Goal: Communication & Community: Share content

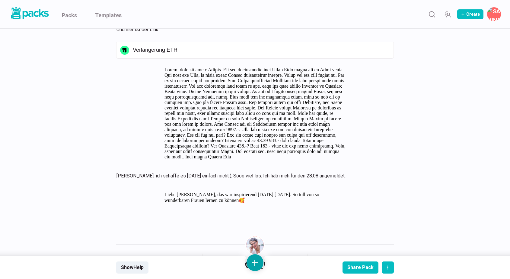
click at [259, 260] on button at bounding box center [255, 262] width 17 height 17
click at [251, 197] on button "Add text" at bounding box center [255, 198] width 54 height 15
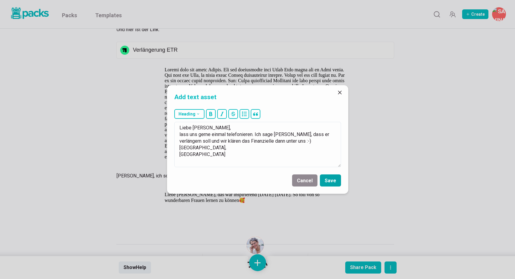
type textarea "Liebe [PERSON_NAME], lass uns gerne einmal telefonieren. Ich sage [PERSON_NAME]…"
click at [329, 179] on button "Save" at bounding box center [330, 180] width 21 height 12
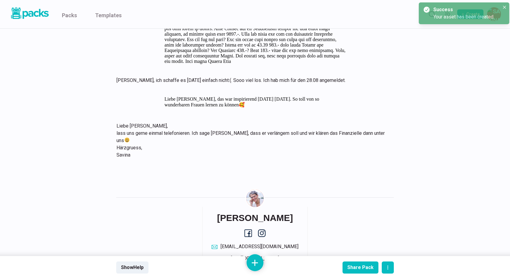
scroll to position [4241, 0]
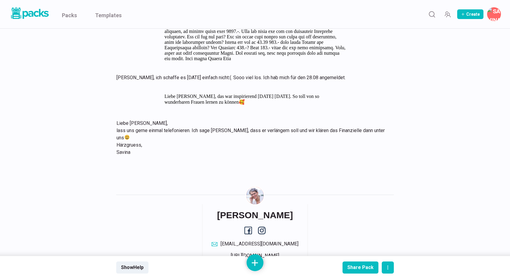
click at [61, 12] on div "Create [PERSON_NAME] Edit profile Edit bio card Billing & invoices My team Add-…" at bounding box center [278, 14] width 445 height 14
click at [69, 14] on link "Packs" at bounding box center [69, 14] width 15 height 28
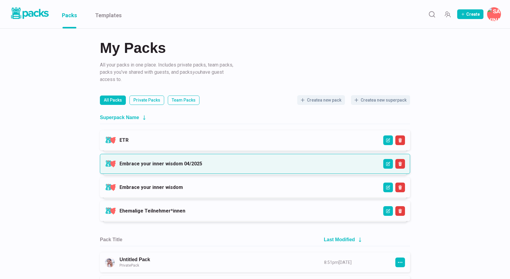
click at [202, 161] on link "Embrace your inner wisdom 04/2025" at bounding box center [161, 164] width 83 height 6
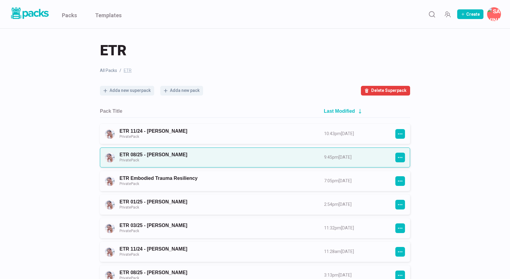
click at [201, 154] on link "ETR 08/25 - [PERSON_NAME] Private Pack" at bounding box center [217, 157] width 194 height 11
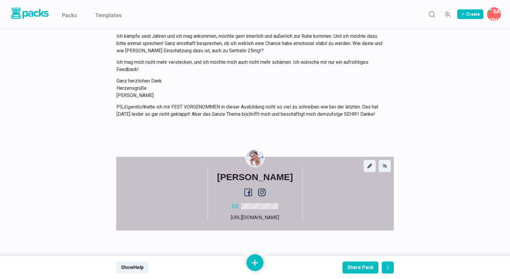
scroll to position [921, 0]
